Goal: Information Seeking & Learning: Learn about a topic

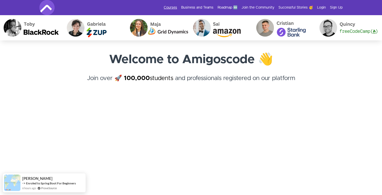
click at [174, 7] on link "Courses" at bounding box center [170, 7] width 13 height 5
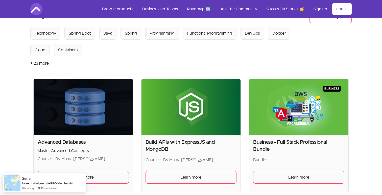
scroll to position [86, 0]
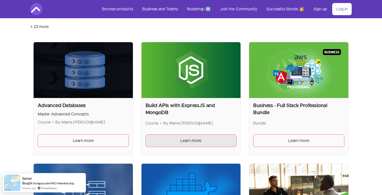
click at [189, 142] on span "Learn more" at bounding box center [190, 141] width 21 height 6
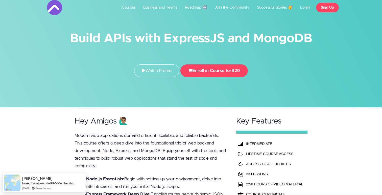
scroll to position [8, 0]
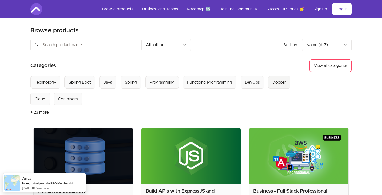
click at [273, 81] on div "Docker" at bounding box center [279, 82] width 14 height 6
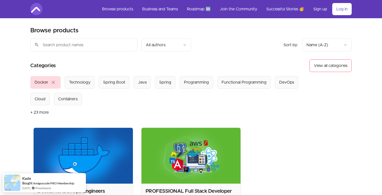
scroll to position [87, 0]
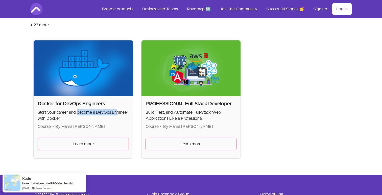
drag, startPoint x: 78, startPoint y: 112, endPoint x: 117, endPoint y: 113, distance: 38.7
click at [117, 113] on p "Start your career and become a DevOps Engineer with Docker" at bounding box center [83, 115] width 91 height 12
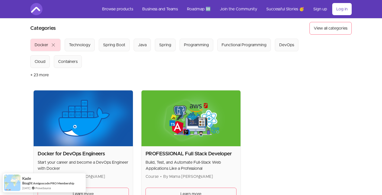
scroll to position [0, 0]
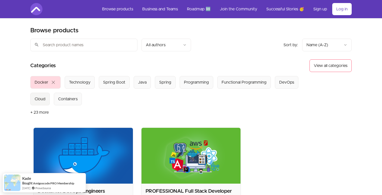
click at [44, 98] on div "Cloud" at bounding box center [40, 99] width 11 height 6
